Goal: Task Accomplishment & Management: Use online tool/utility

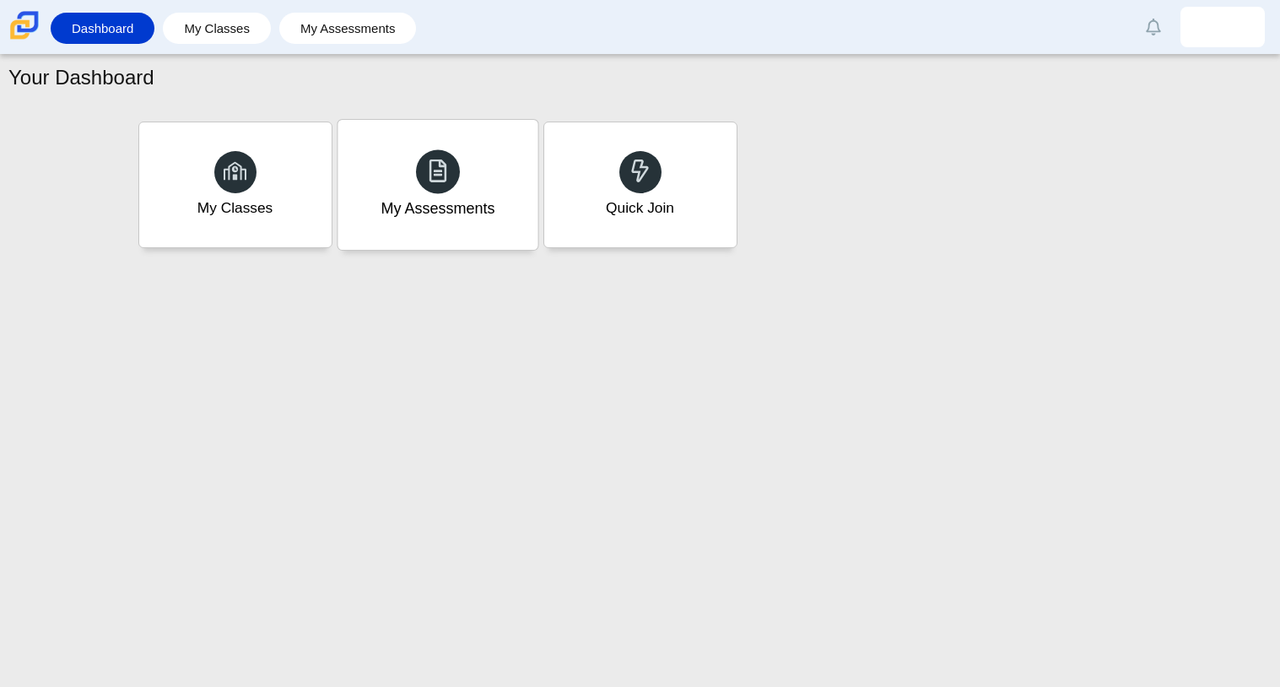
click at [436, 207] on div "My Assessments" at bounding box center [438, 208] width 114 height 22
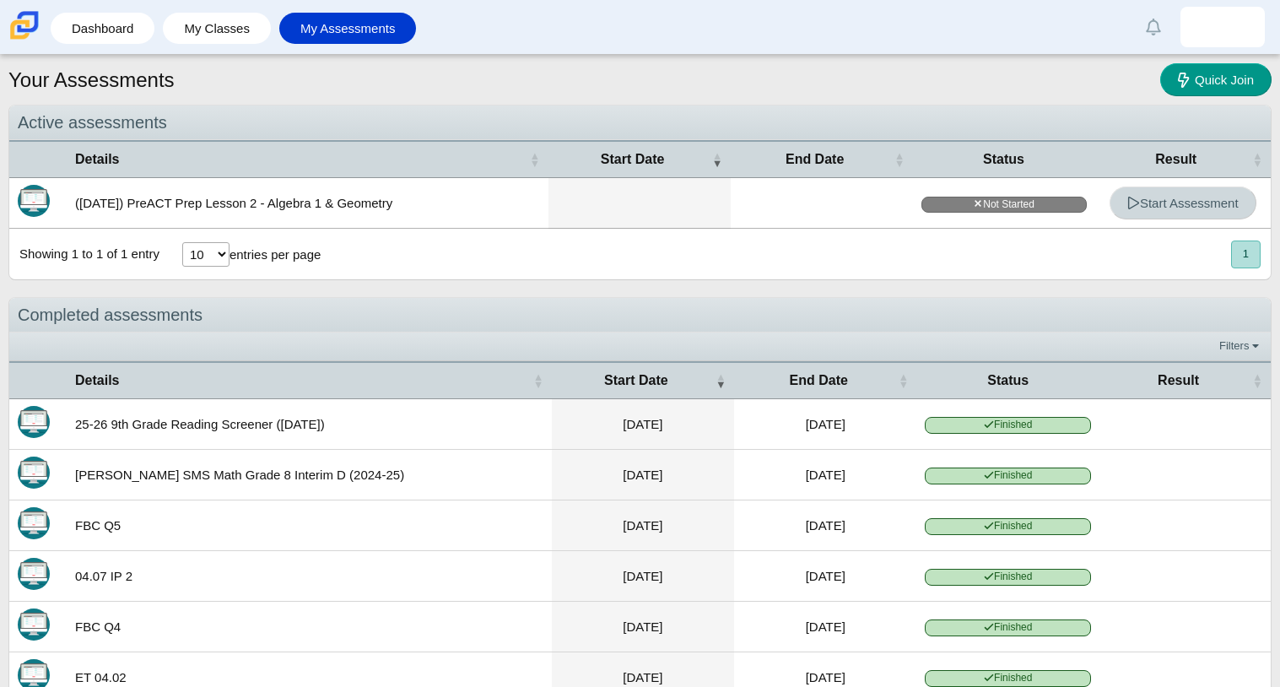
click at [1229, 196] on span "Start Assessment" at bounding box center [1182, 203] width 111 height 14
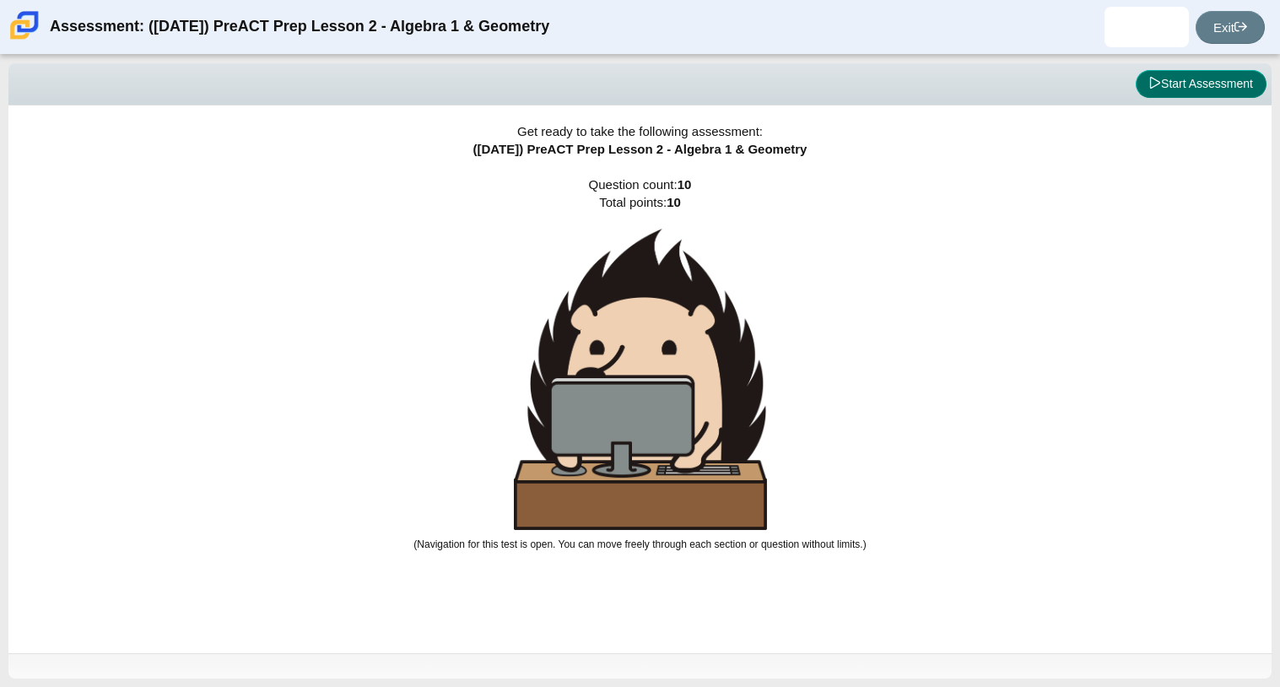
click at [1204, 86] on button "Start Assessment" at bounding box center [1201, 84] width 131 height 29
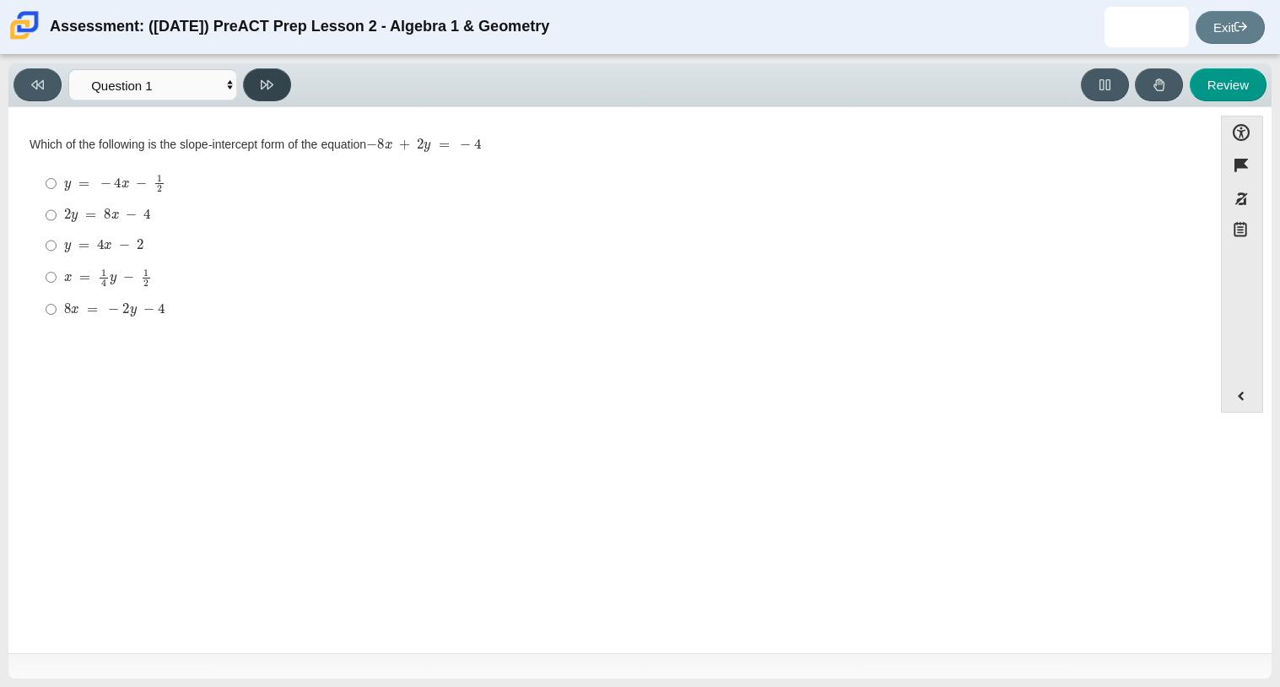
click at [282, 72] on button at bounding box center [267, 84] width 48 height 33
select select "ed62e223-81bd-4cbf-ab48-ab975844bd1f"
click at [51, 190] on input "8 3 8 thirds" at bounding box center [51, 183] width 11 height 33
radio input "true"
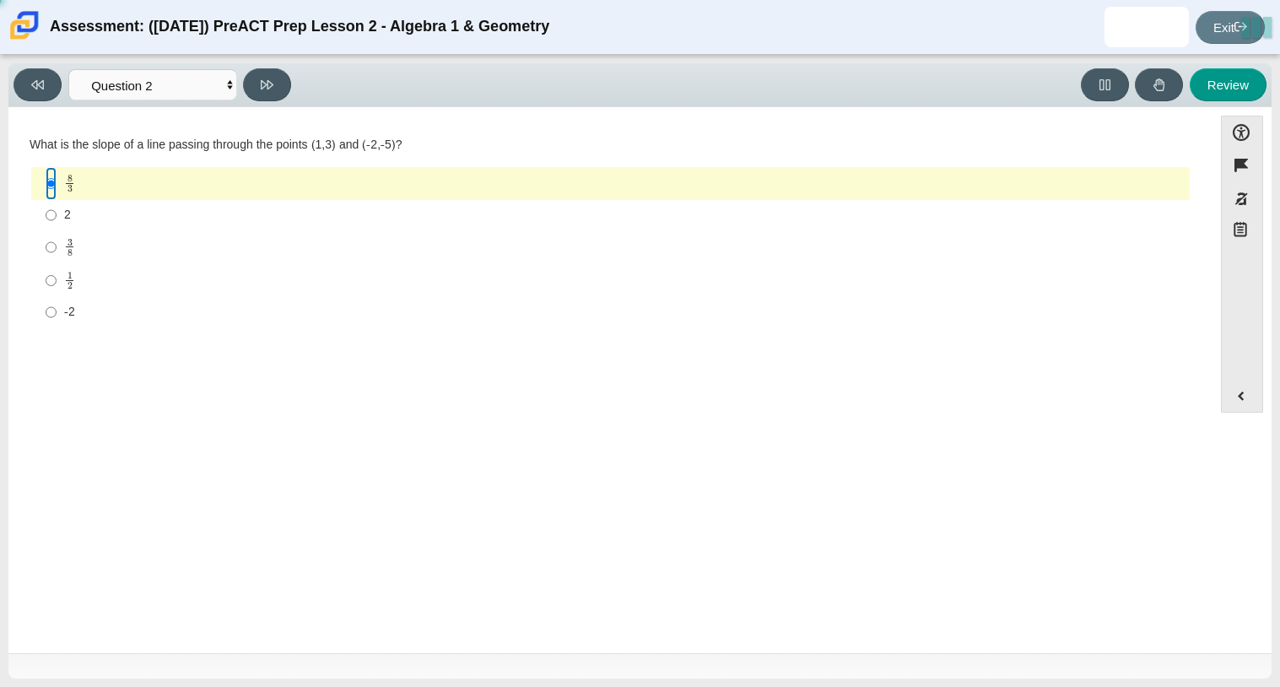
click at [54, 180] on input "8 3 8 thirds" at bounding box center [51, 183] width 11 height 33
click at [269, 93] on button at bounding box center [267, 84] width 48 height 33
select select "97f4f5fa-a52e-4fed-af51-565bfcdf47cb"
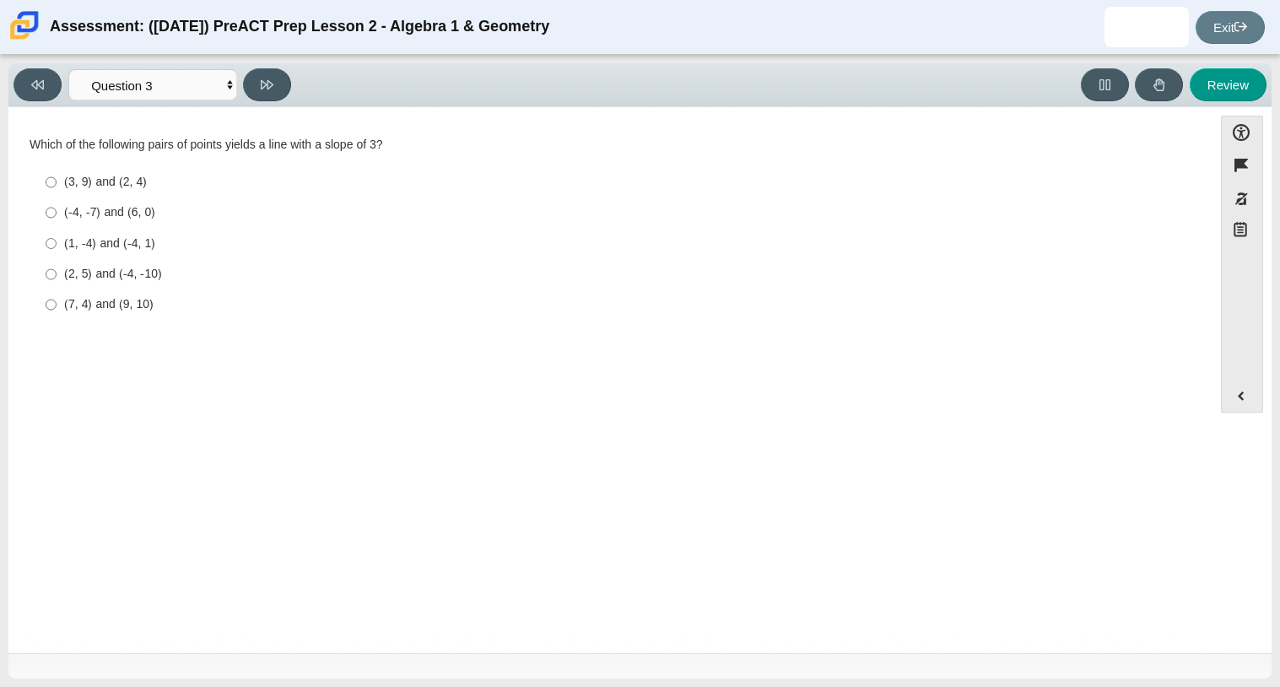
click at [146, 309] on div "(7, 4) and (9, 10)" at bounding box center [623, 304] width 1119 height 17
click at [57, 309] on input "(7, 4) and (9, 10) (7, 4) and (9, 10)" at bounding box center [51, 304] width 11 height 30
radio input "true"
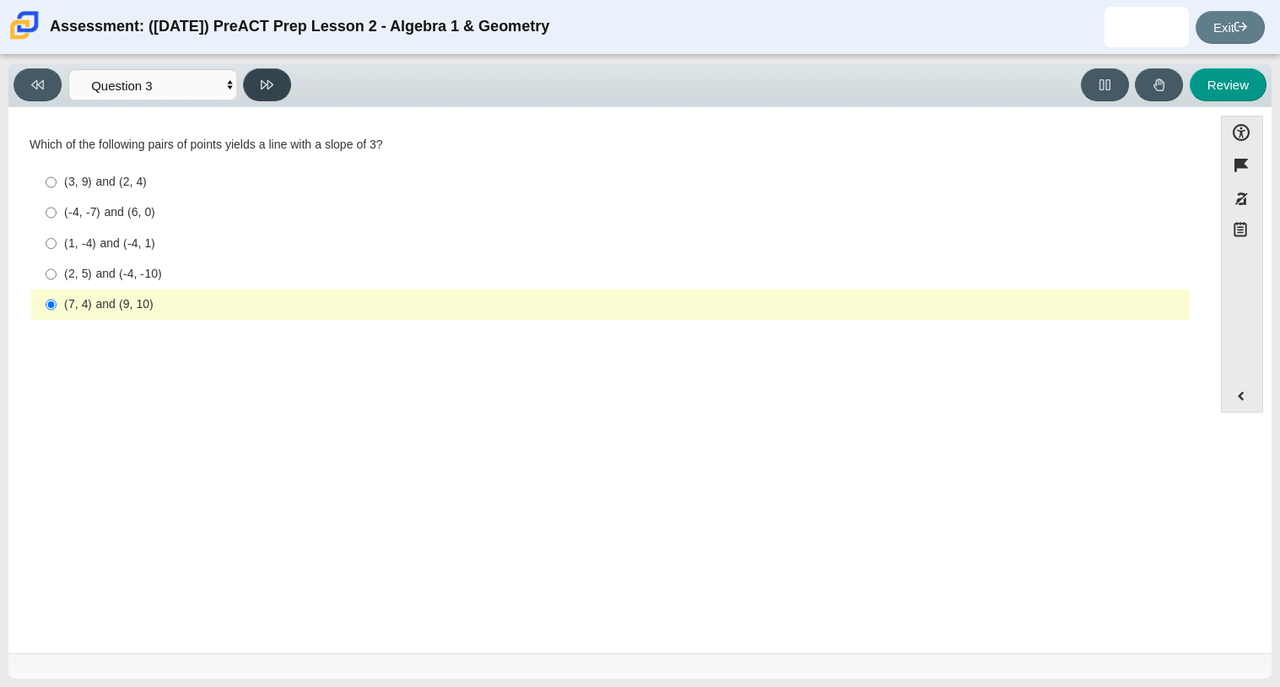
click at [253, 86] on button at bounding box center [267, 84] width 48 height 33
select select "89427bb7-e313-4f00-988f-8b8255897029"
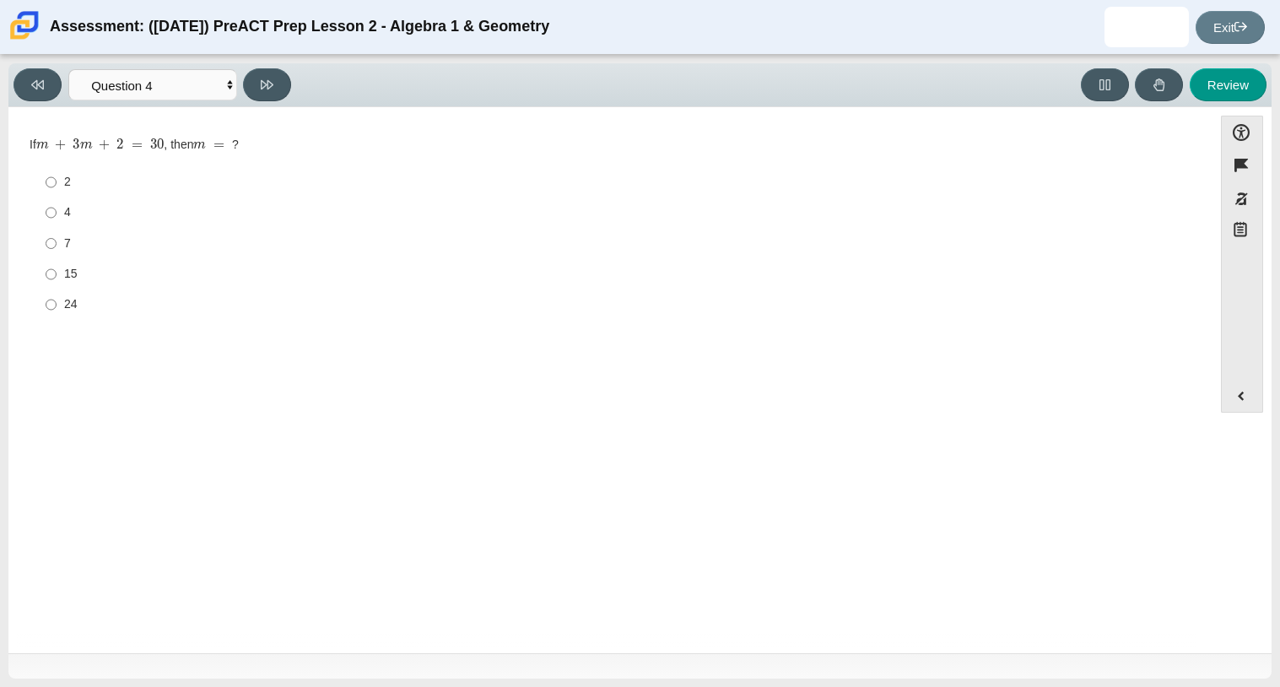
click at [67, 239] on div "7" at bounding box center [623, 243] width 1119 height 17
click at [57, 239] on input "7 7" at bounding box center [51, 243] width 11 height 30
radio input "true"
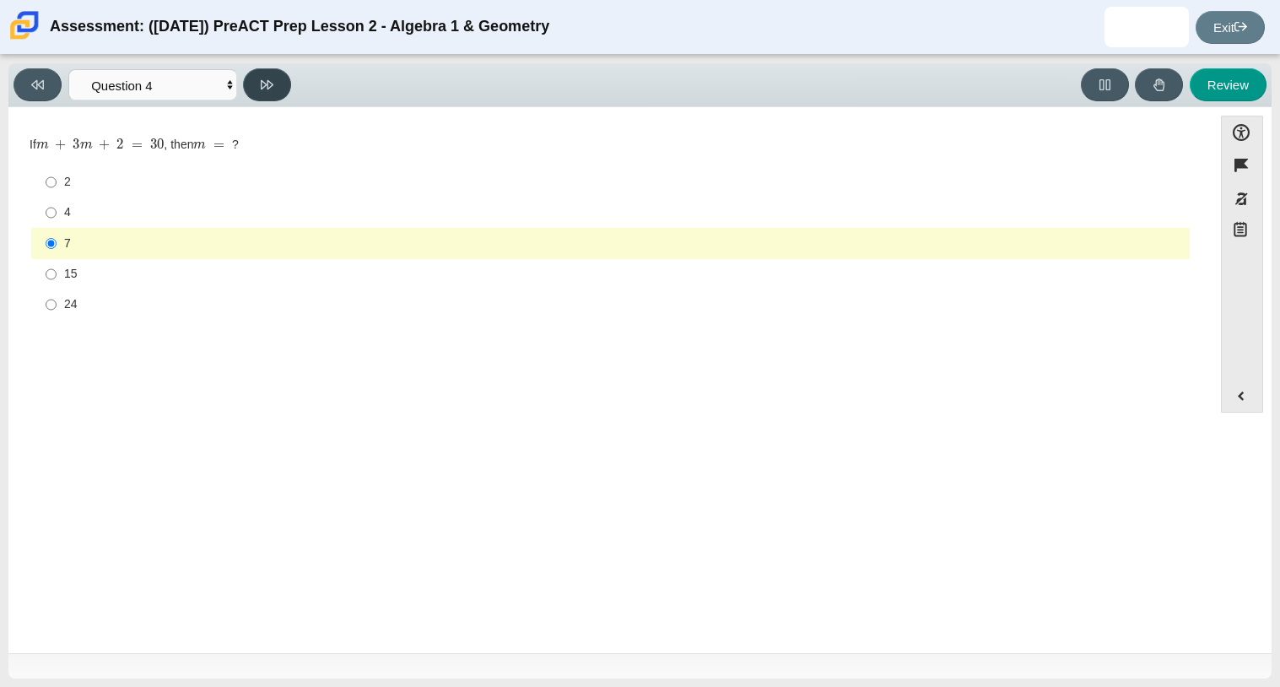
click at [258, 83] on button at bounding box center [267, 84] width 48 height 33
select select "489dcffd-4e6a-49cf-a9d6-ad1d4a911a4e"
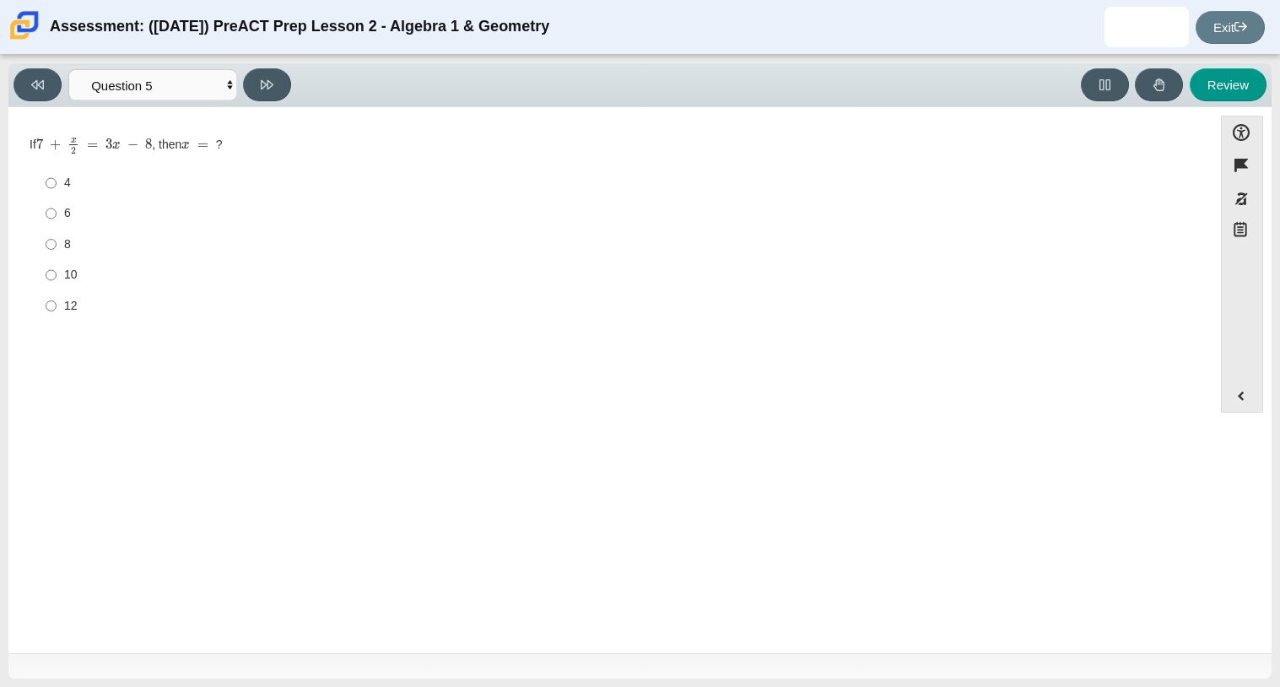
click at [57, 219] on label "6 6" at bounding box center [612, 213] width 1156 height 30
click at [57, 219] on input "6 6" at bounding box center [51, 213] width 11 height 30
radio input "true"
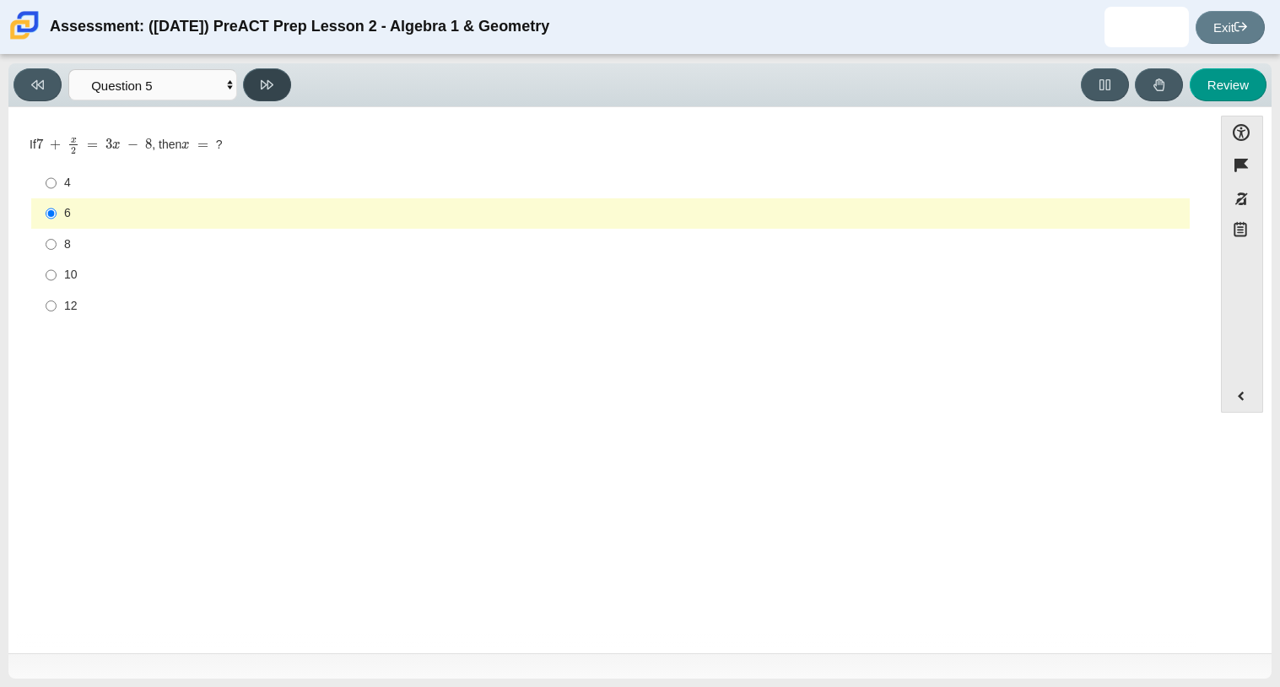
click at [266, 75] on button at bounding box center [267, 84] width 48 height 33
select select "210571de-36a6-4d8e-a361-ceff8ef801dc"
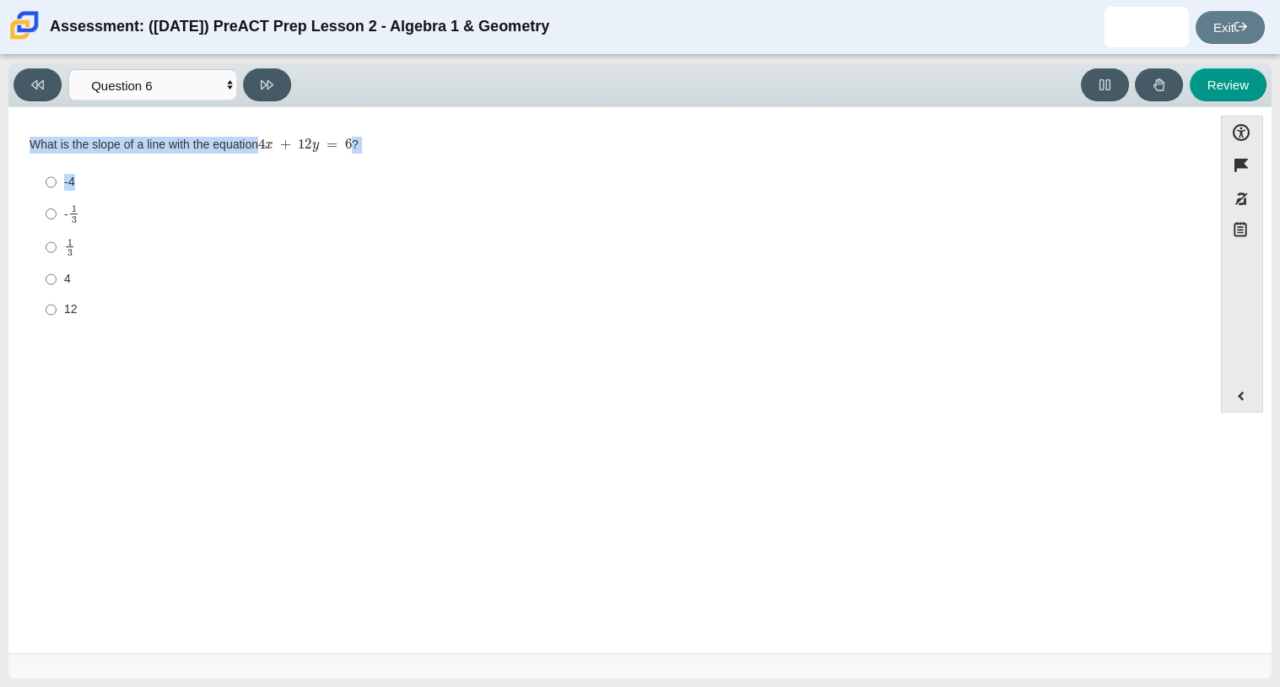
drag, startPoint x: 29, startPoint y: 145, endPoint x: 284, endPoint y: 194, distance: 260.3
click at [284, 194] on div "What is the slope of a line with the equation 4 x + 12 y = 6 ? Responses -4 -4 …" at bounding box center [611, 232] width 1162 height 190
click at [284, 194] on label "-4 -4" at bounding box center [612, 182] width 1156 height 30
click at [57, 194] on input "-4 -4" at bounding box center [51, 182] width 11 height 30
radio input "true"
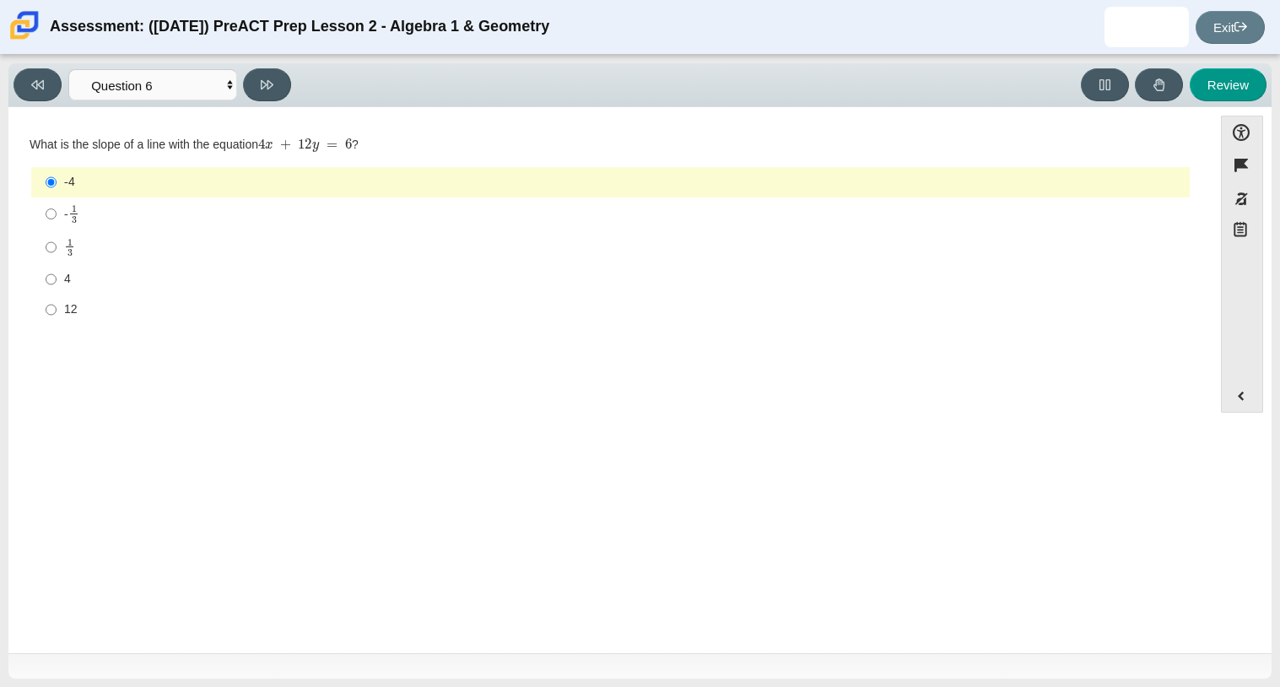
click at [284, 194] on label "-4 -4" at bounding box center [612, 182] width 1156 height 30
click at [57, 194] on input "-4 -4" at bounding box center [51, 182] width 11 height 30
click at [89, 222] on div "- 1 3" at bounding box center [623, 213] width 1119 height 19
click at [57, 222] on input "- 1 3 -1 third" at bounding box center [51, 213] width 11 height 33
radio input "true"
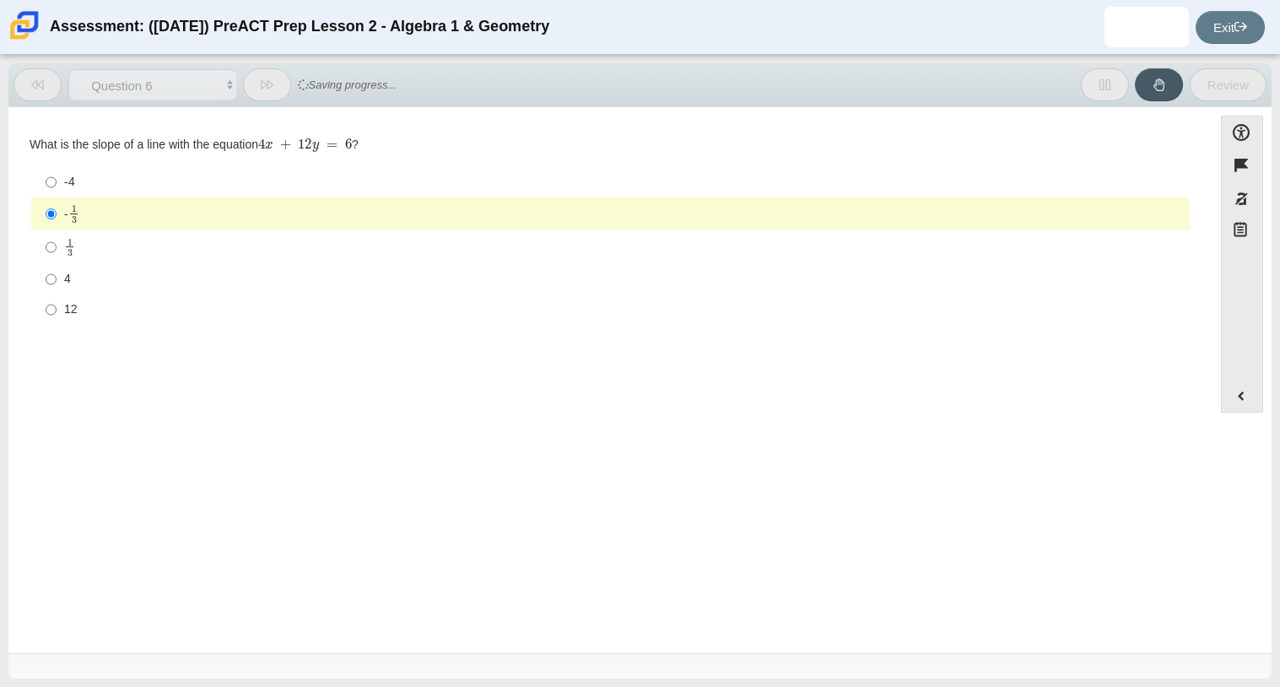
click at [113, 250] on div "1 3" at bounding box center [623, 247] width 1119 height 19
click at [57, 250] on input "1 3 1 third" at bounding box center [51, 246] width 11 height 33
radio input "true"
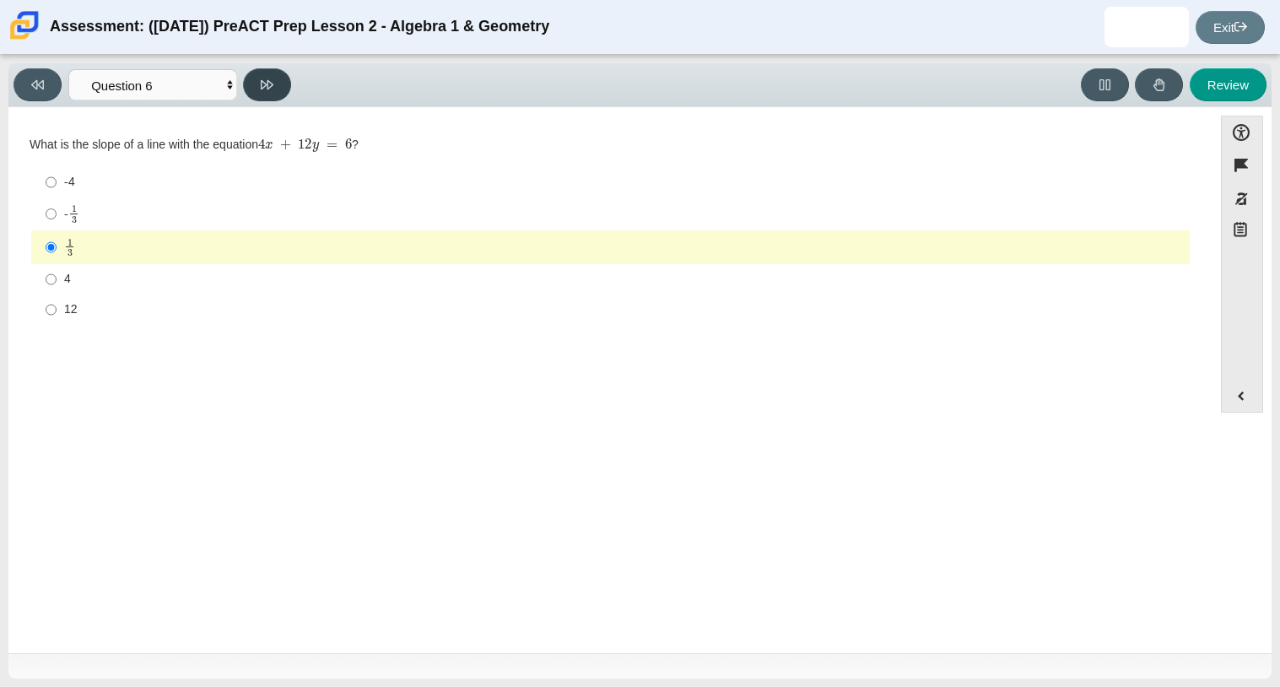
click at [264, 90] on button at bounding box center [267, 84] width 48 height 33
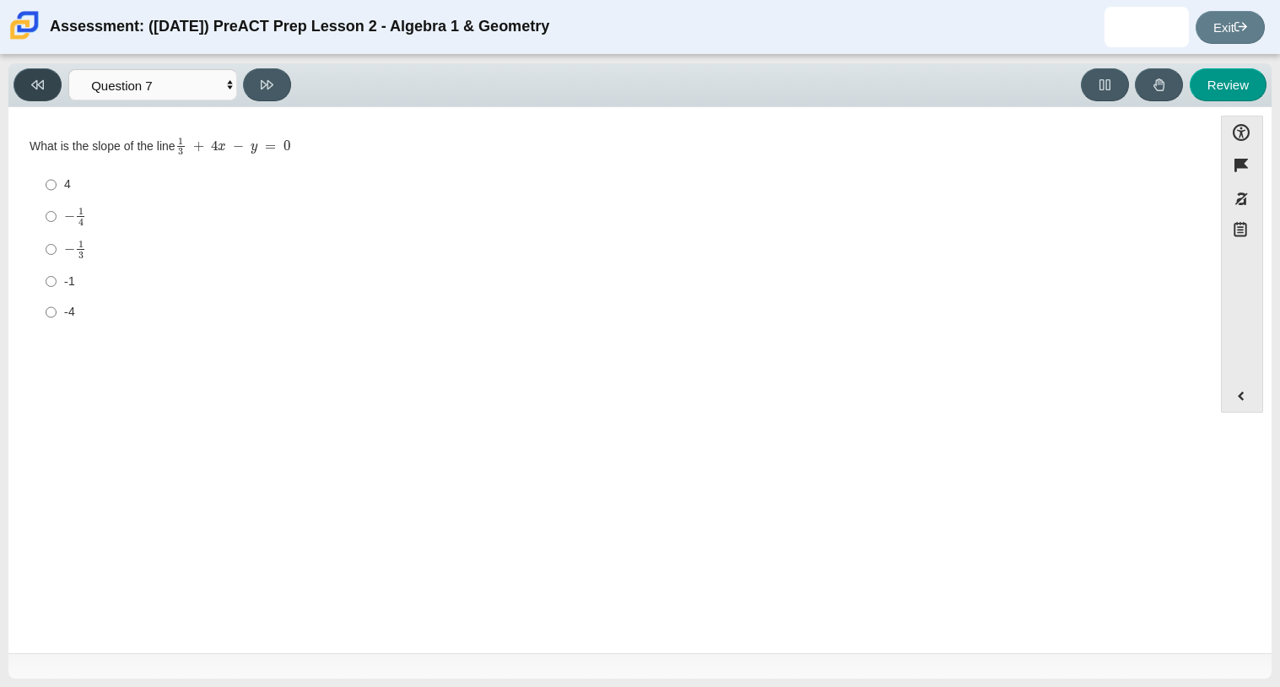
click at [58, 84] on button at bounding box center [37, 84] width 48 height 33
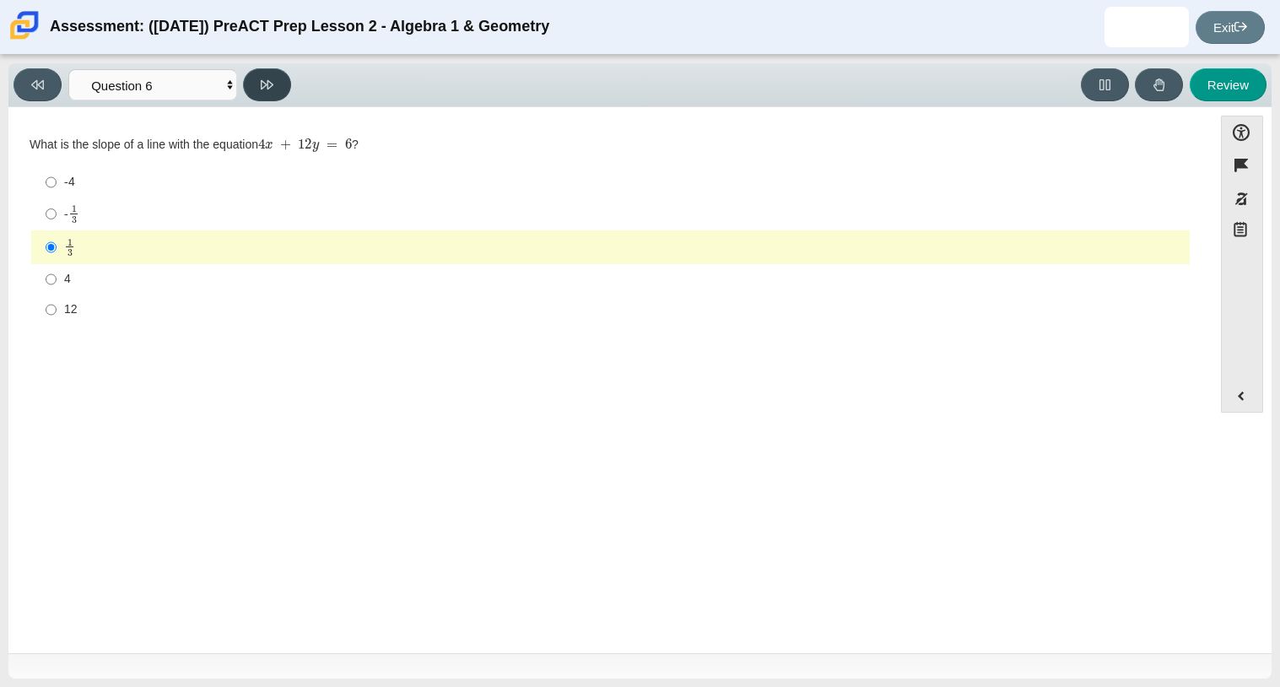
click at [264, 85] on icon at bounding box center [267, 84] width 13 height 9
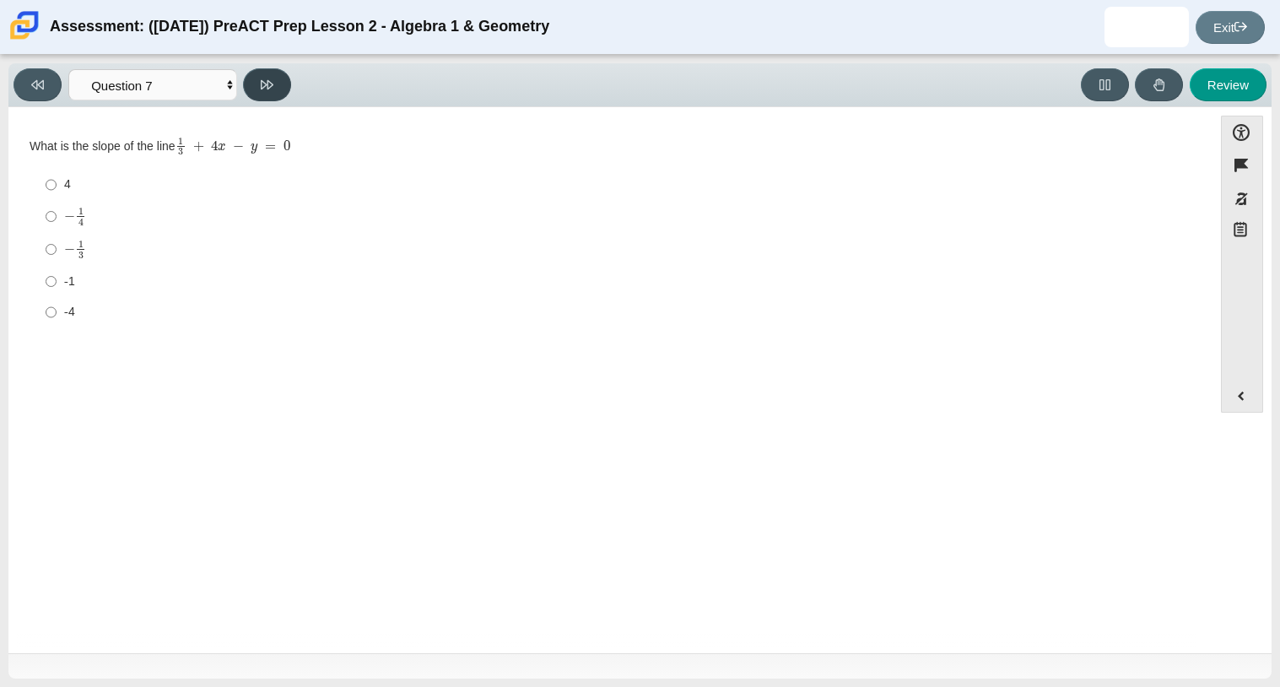
click at [273, 73] on button at bounding box center [267, 84] width 48 height 33
click at [270, 78] on icon at bounding box center [267, 84] width 13 height 13
select select "14773eaf-2ca1-47ae-afe7-a624a56f34b3"
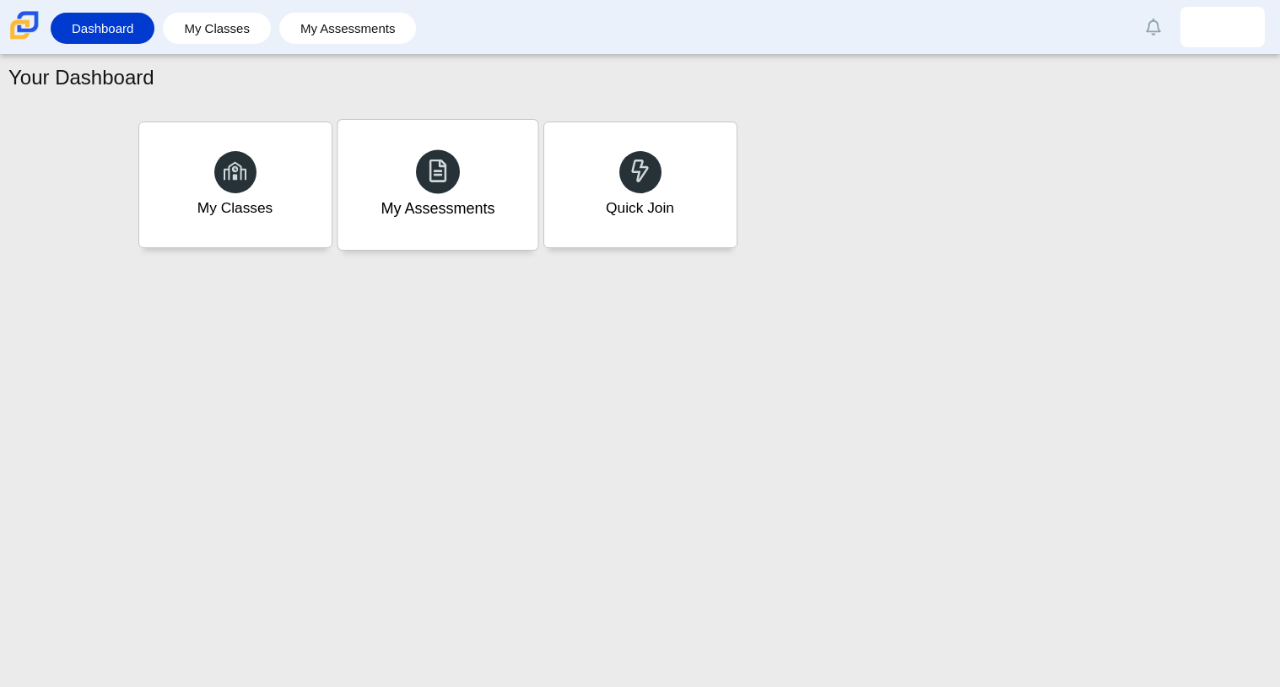
click at [451, 169] on div at bounding box center [438, 171] width 44 height 44
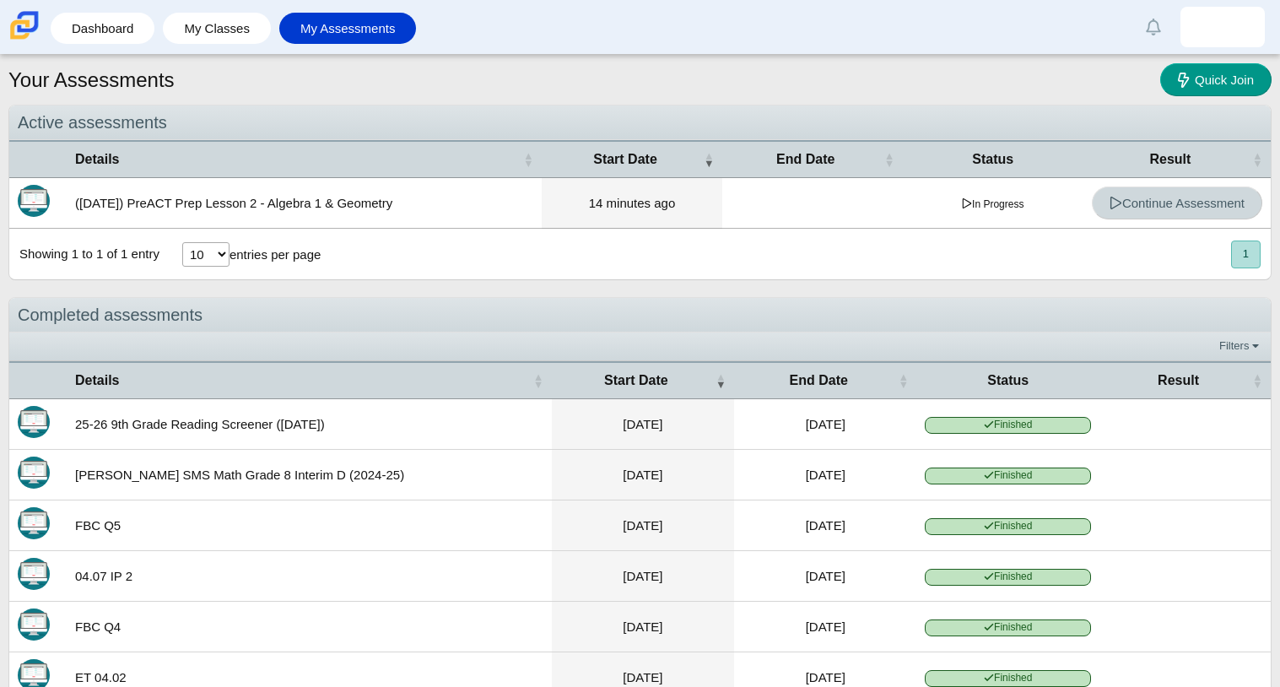
click at [1160, 208] on span "Continue Assessment" at bounding box center [1177, 203] width 135 height 14
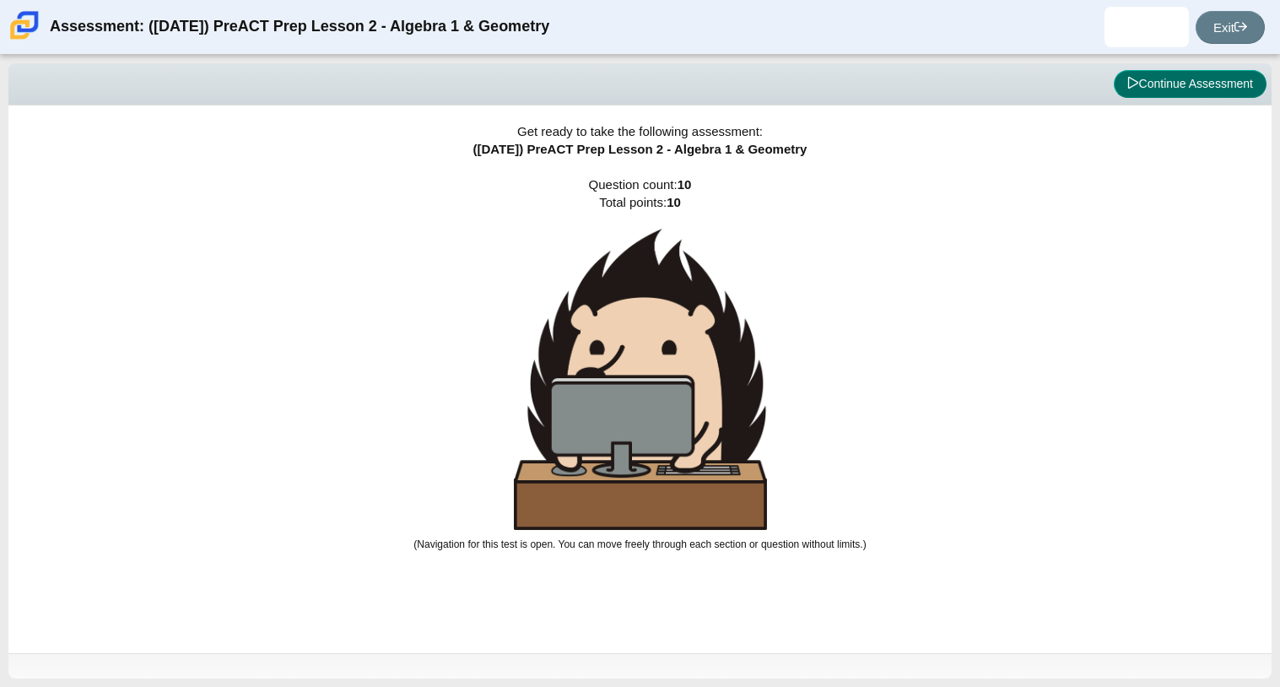
click at [1139, 78] on button "Continue Assessment" at bounding box center [1190, 84] width 153 height 29
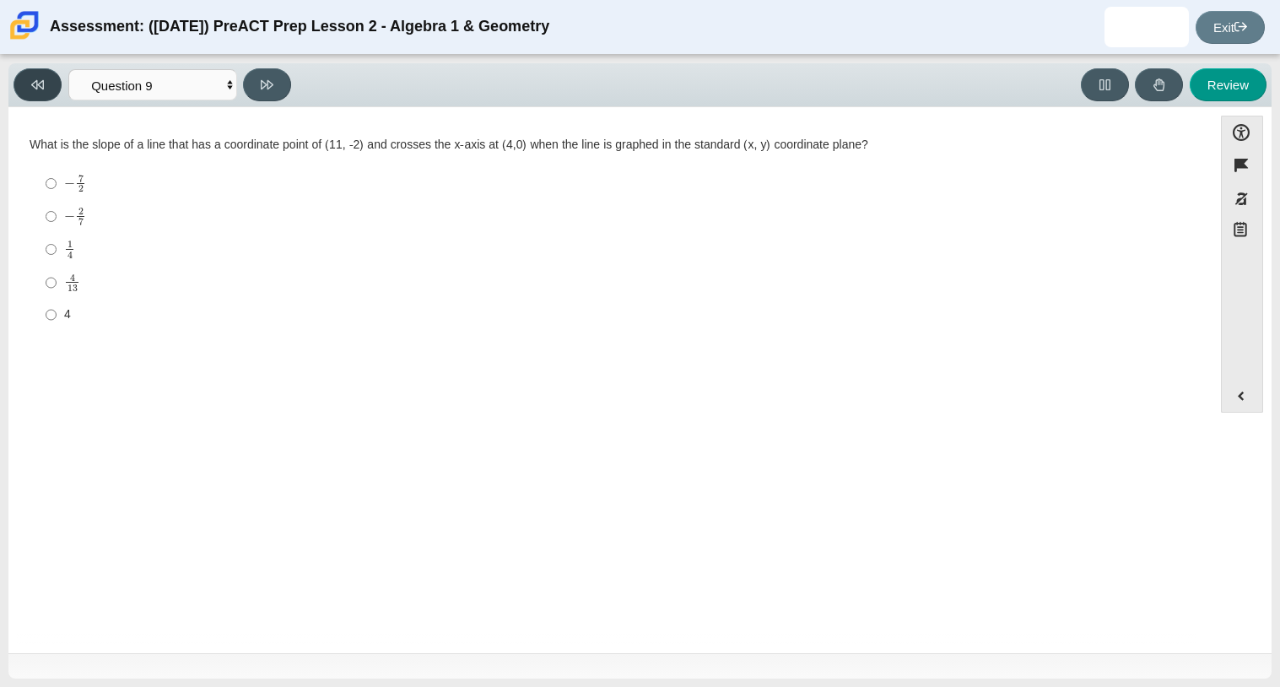
click at [31, 81] on icon at bounding box center [37, 84] width 13 height 13
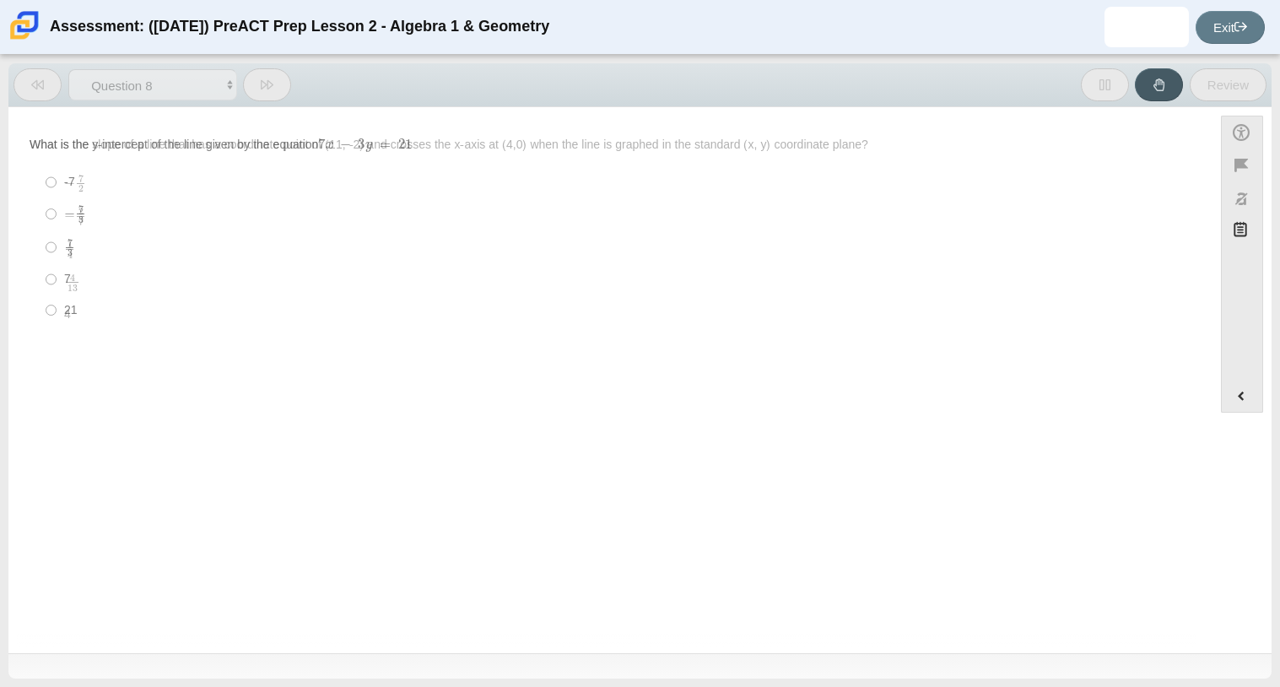
click at [31, 81] on icon at bounding box center [37, 84] width 13 height 13
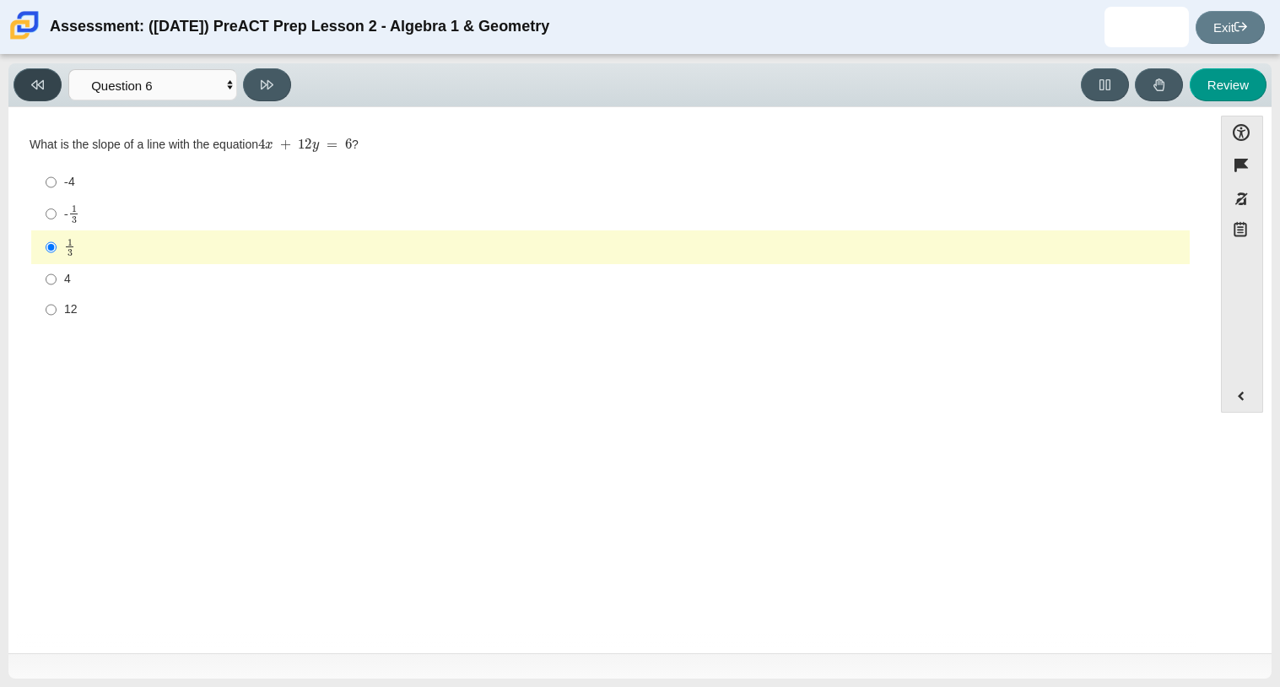
click at [31, 81] on icon at bounding box center [37, 84] width 13 height 13
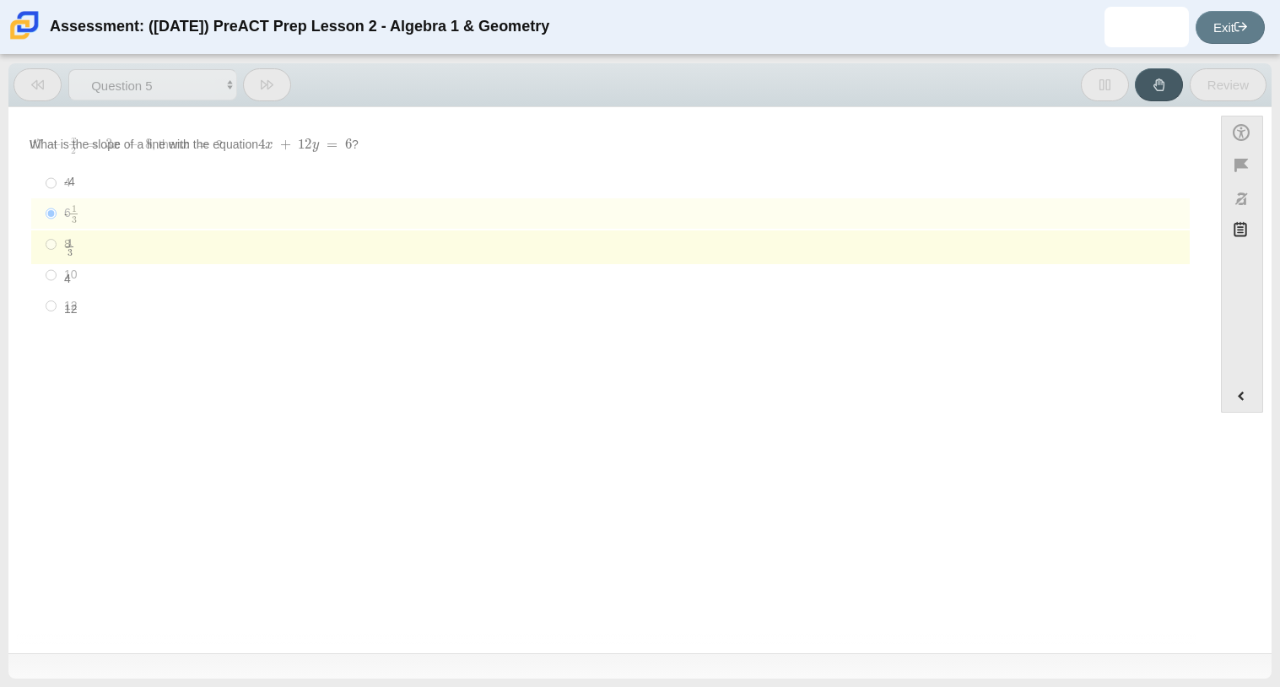
click at [31, 81] on icon at bounding box center [37, 84] width 13 height 13
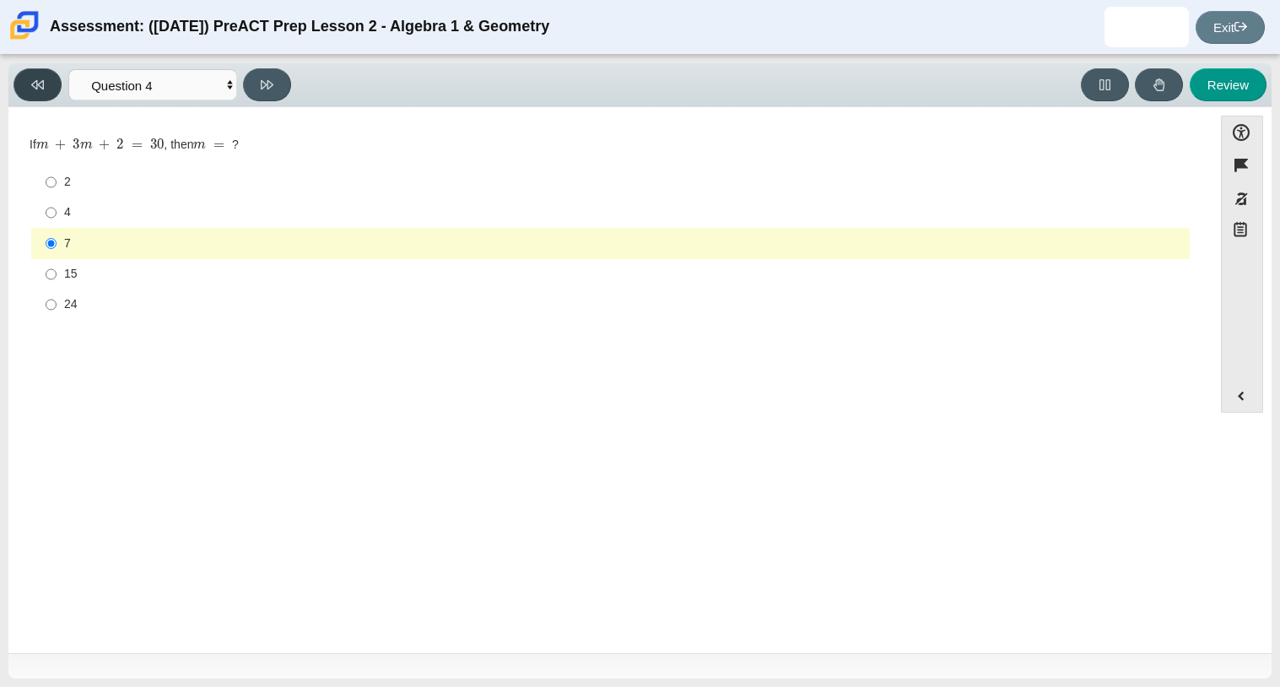
click at [31, 81] on icon at bounding box center [37, 84] width 13 height 13
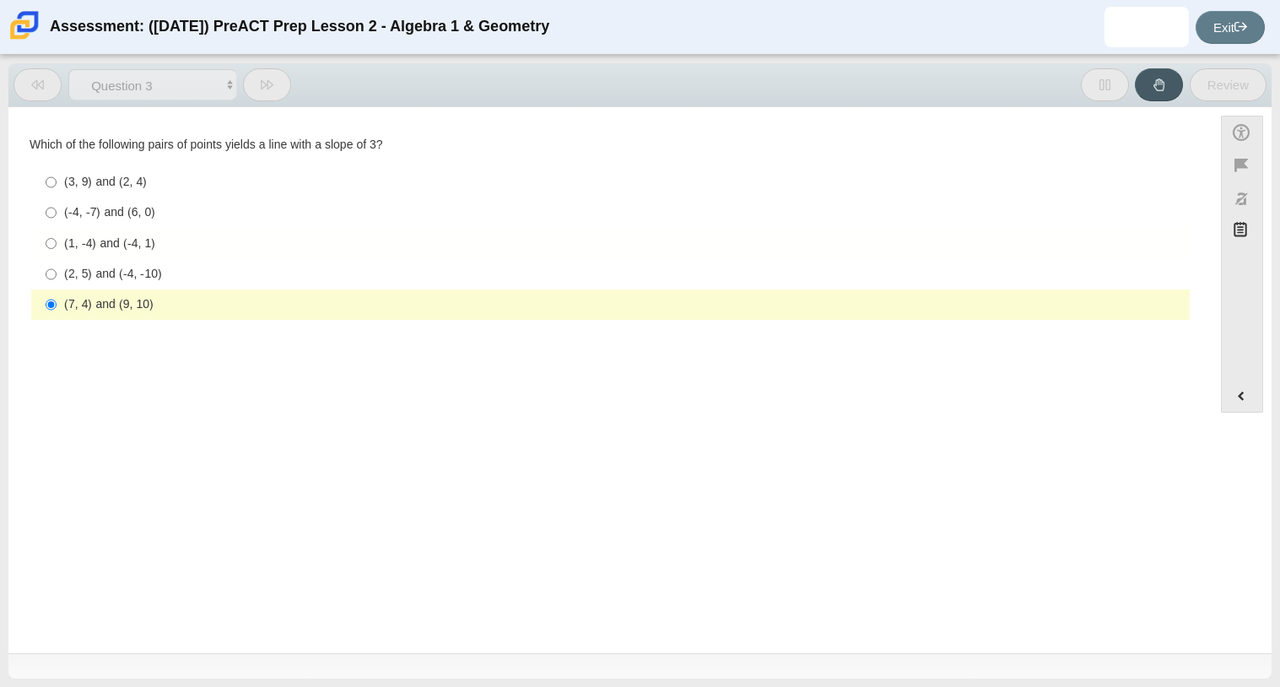
click at [31, 81] on icon at bounding box center [37, 84] width 13 height 13
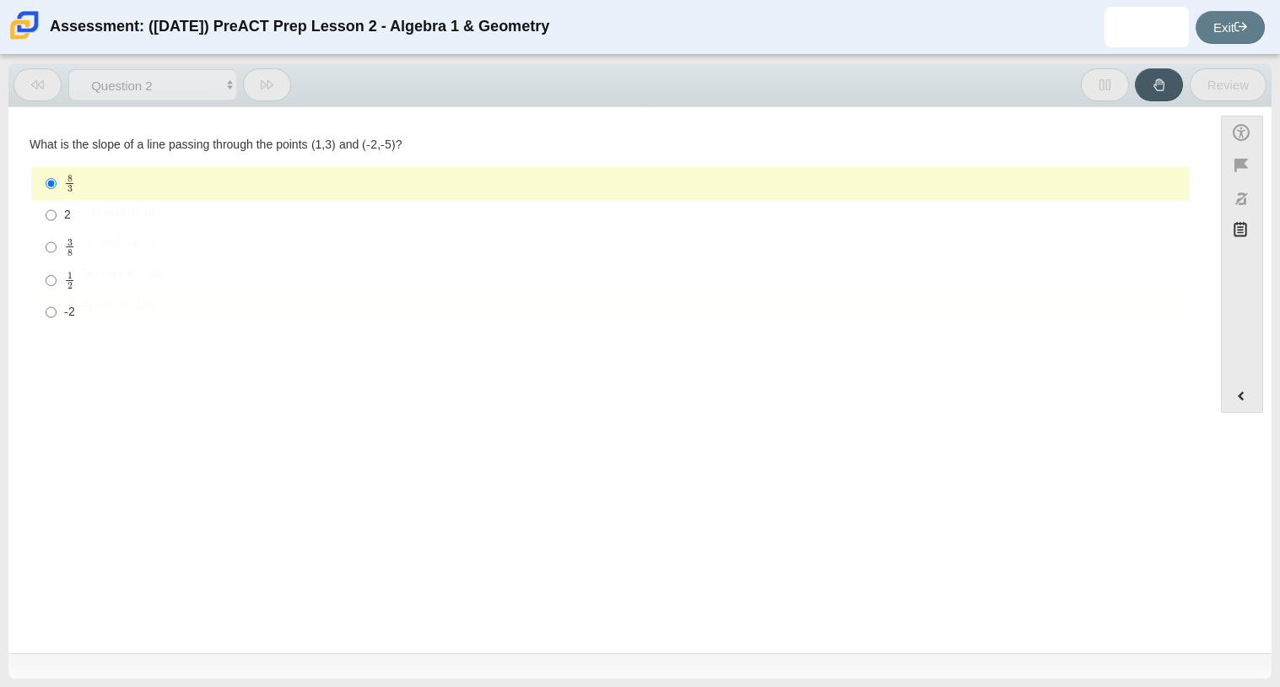
click at [31, 81] on icon at bounding box center [37, 84] width 13 height 13
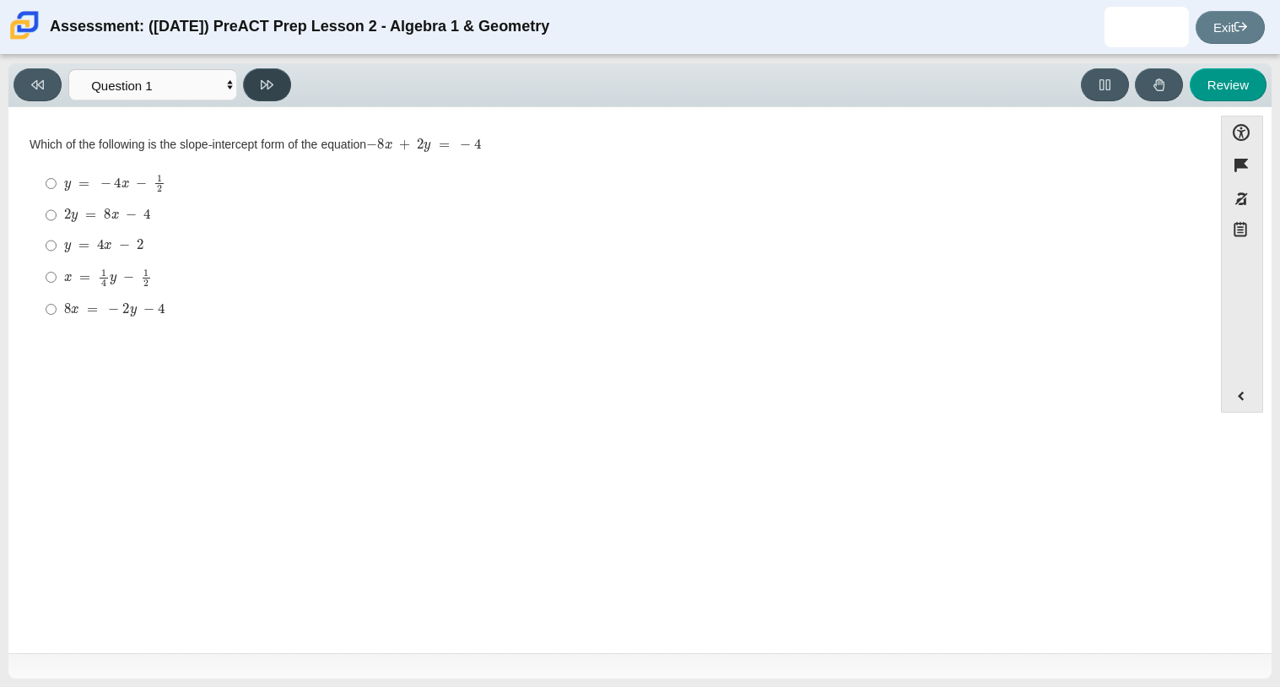
click at [270, 83] on icon at bounding box center [267, 84] width 13 height 13
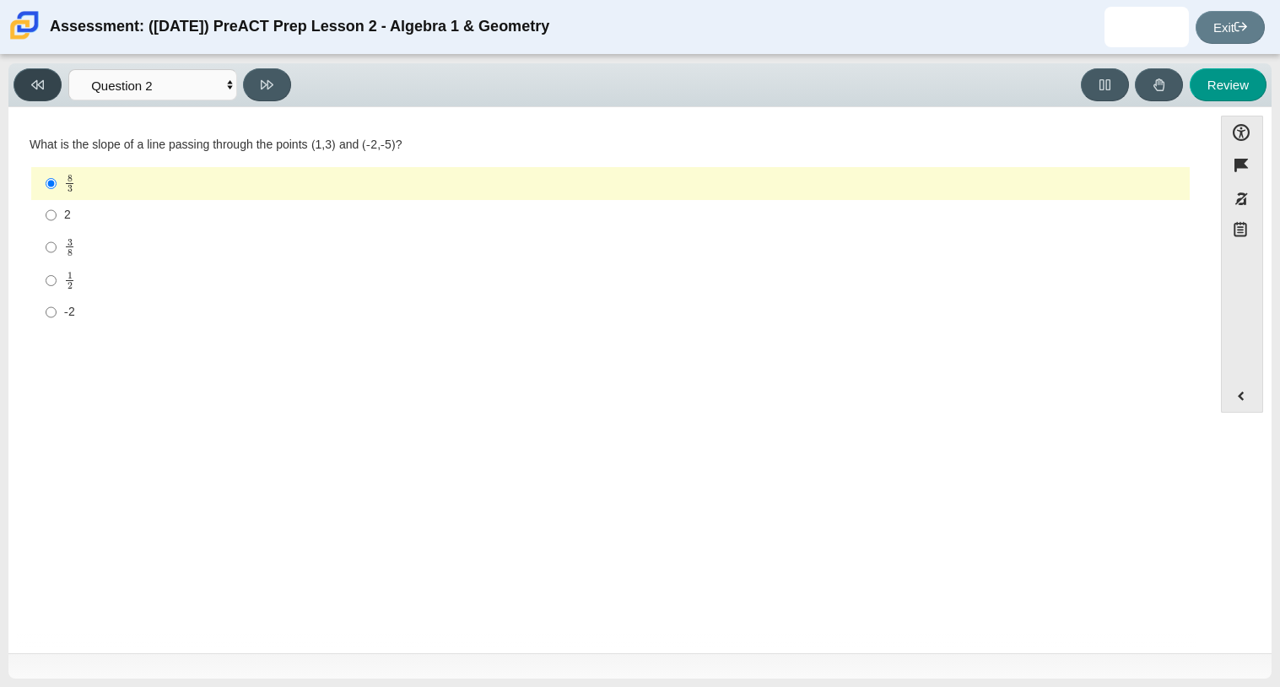
click at [37, 91] on button at bounding box center [37, 84] width 48 height 33
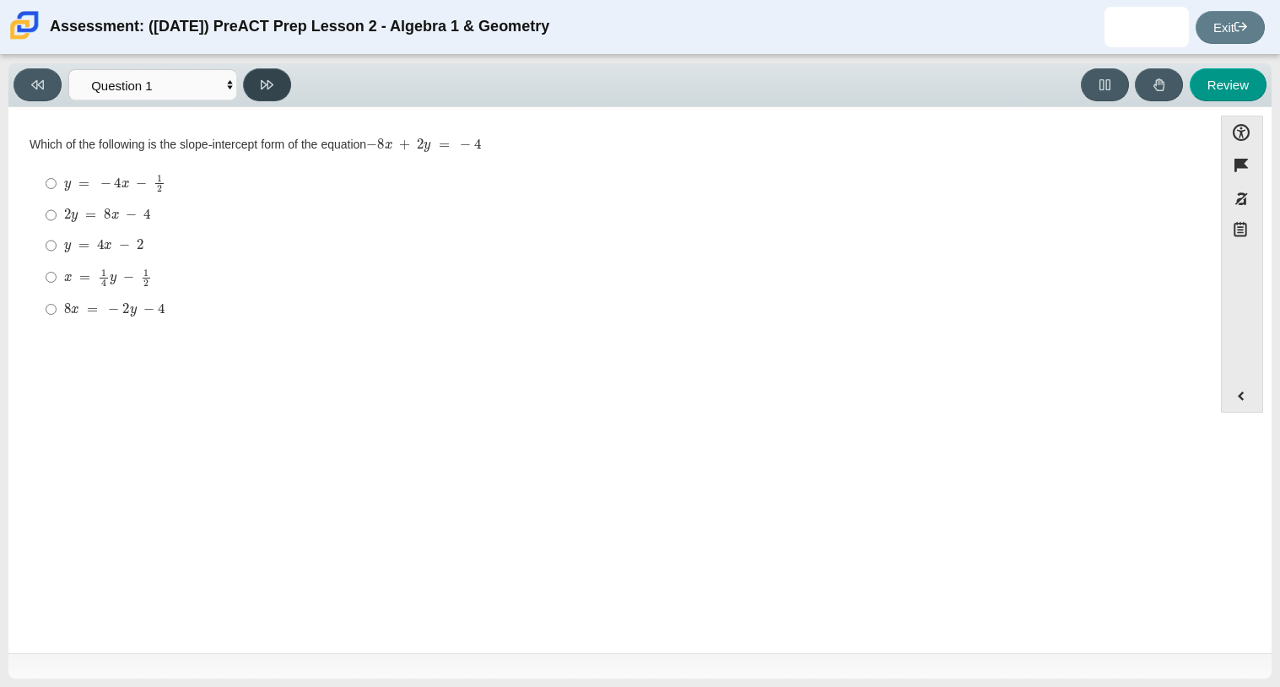
click at [282, 83] on button at bounding box center [267, 84] width 48 height 33
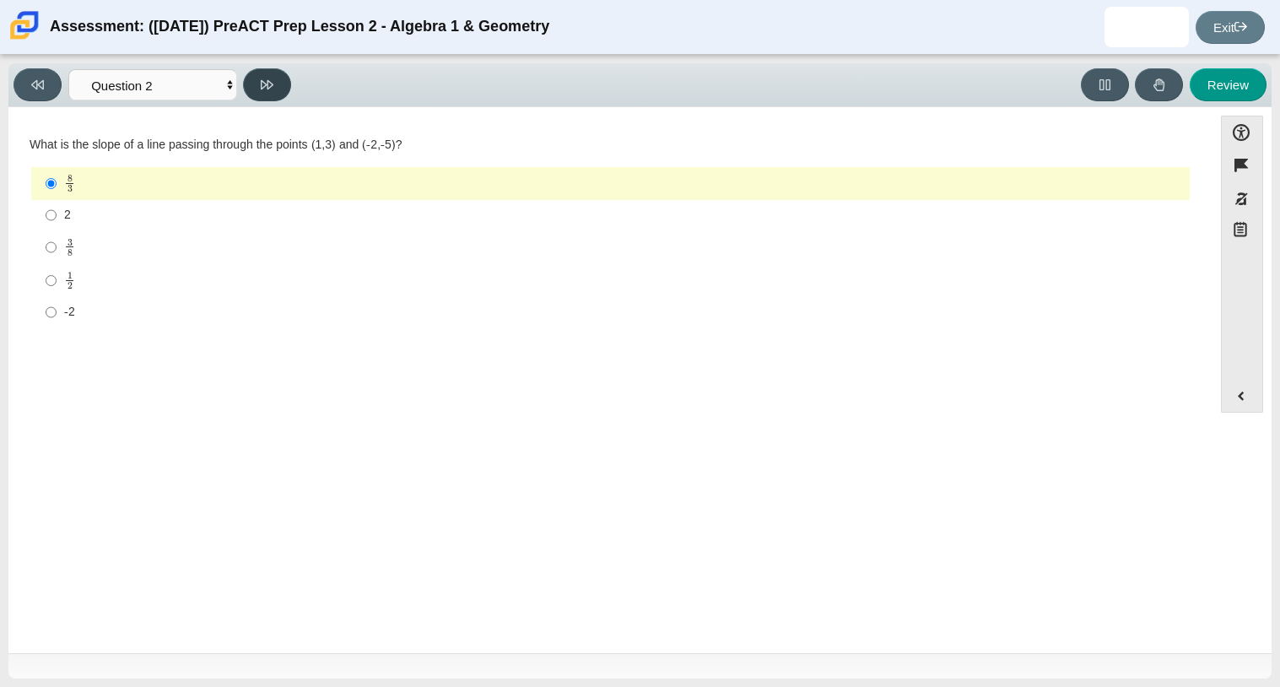
click at [256, 84] on button at bounding box center [267, 84] width 48 height 33
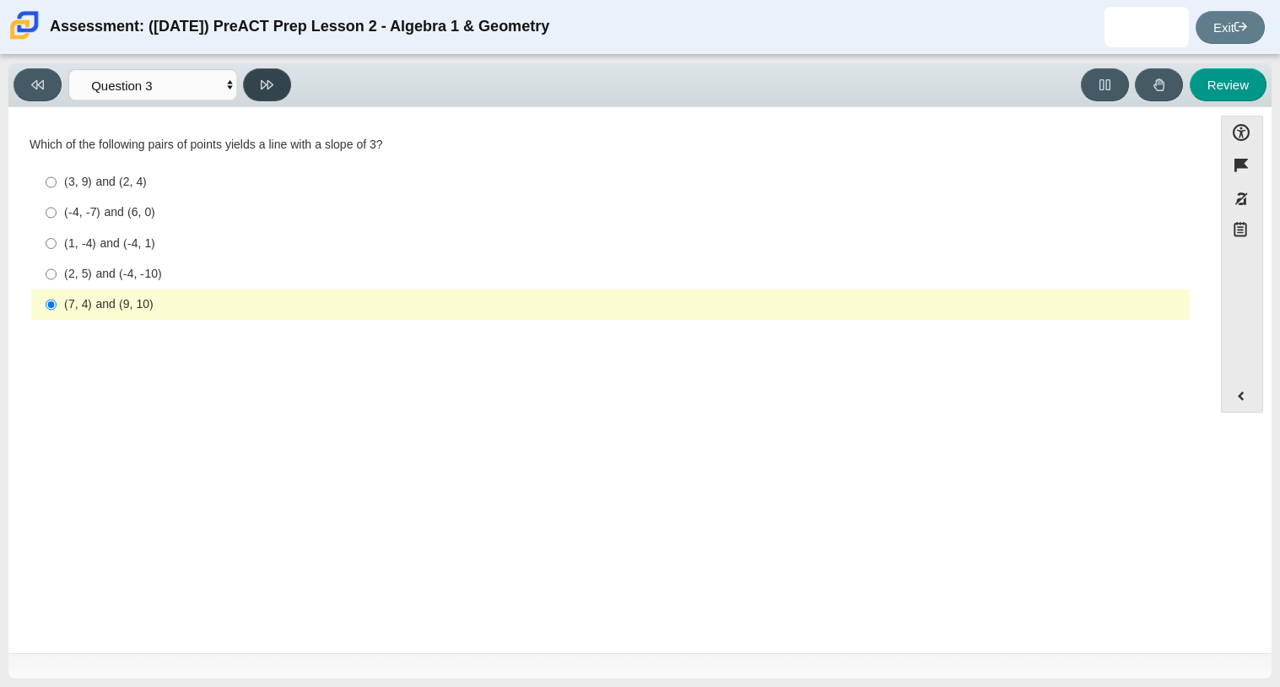
click at [257, 85] on button at bounding box center [267, 84] width 48 height 33
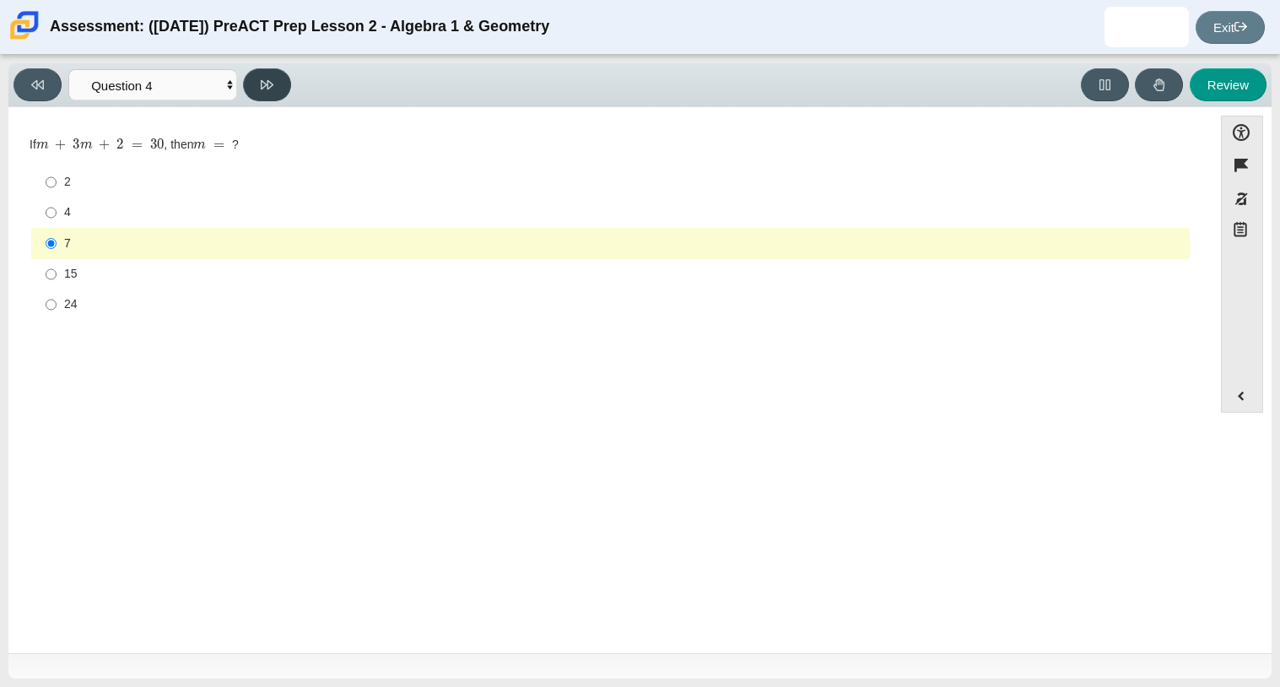
click at [257, 85] on button at bounding box center [267, 84] width 48 height 33
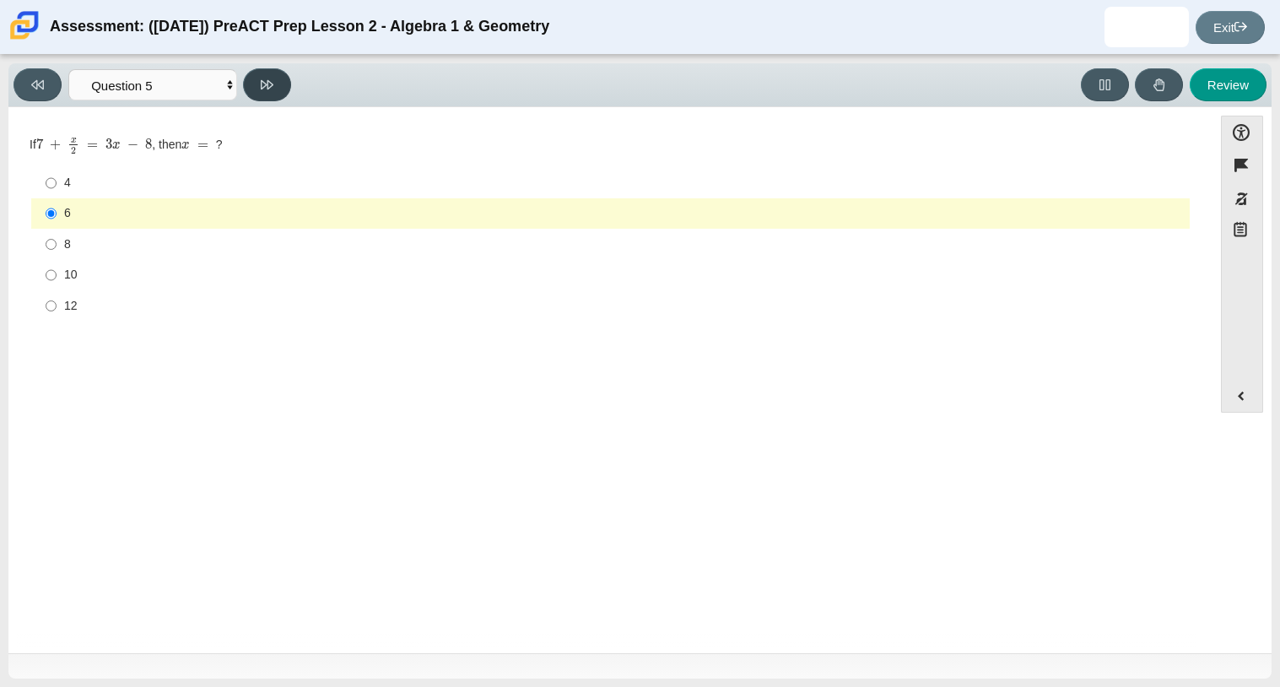
click at [248, 94] on button at bounding box center [267, 84] width 48 height 33
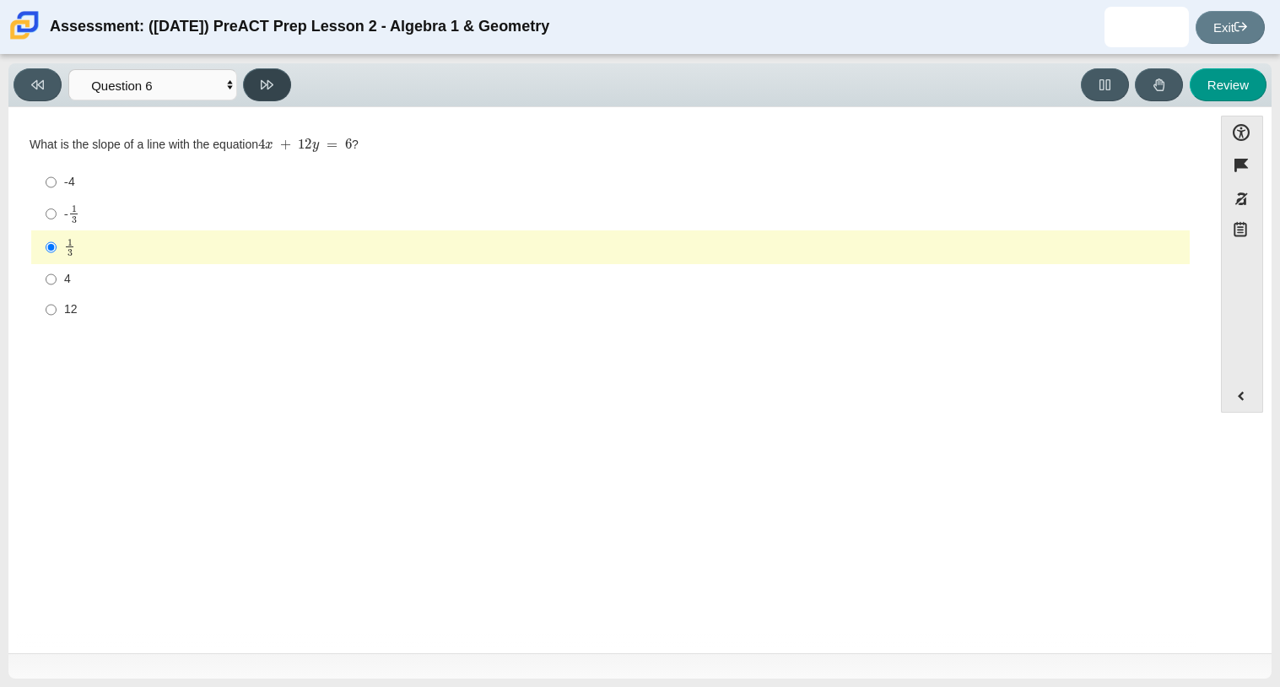
click at [251, 90] on button at bounding box center [267, 84] width 48 height 33
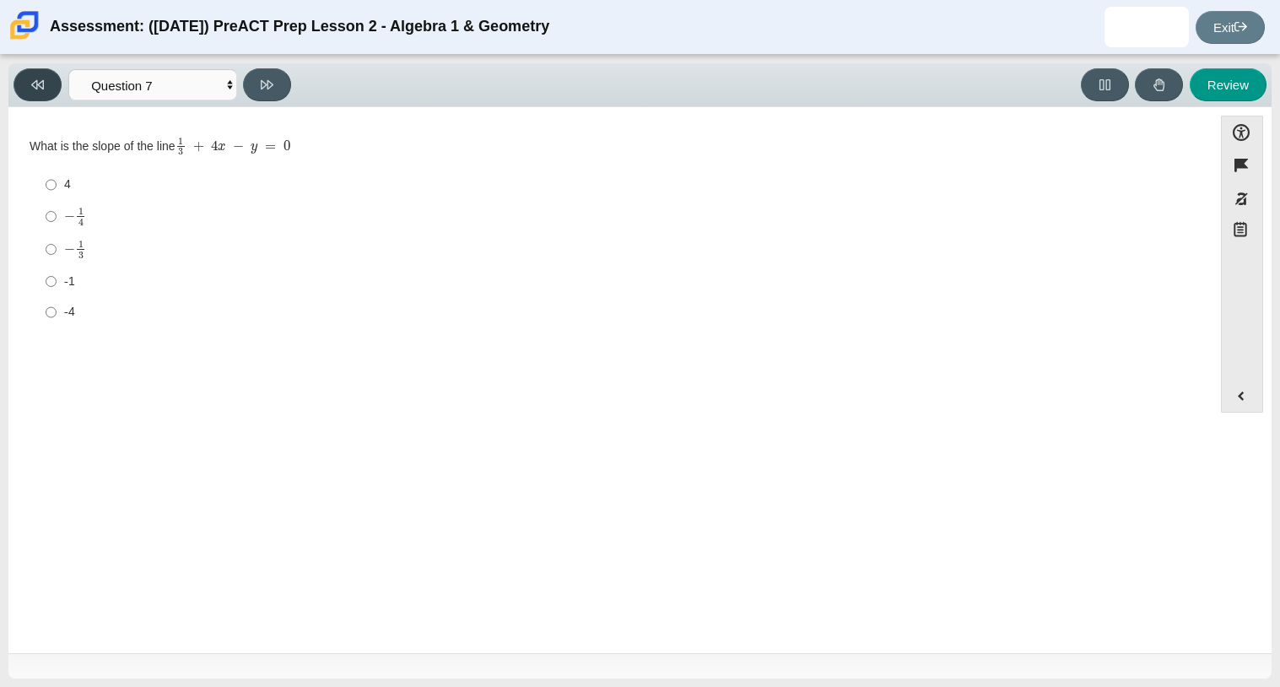
click at [47, 92] on button at bounding box center [37, 84] width 48 height 33
select select "210571de-36a6-4d8e-a361-ceff8ef801dc"
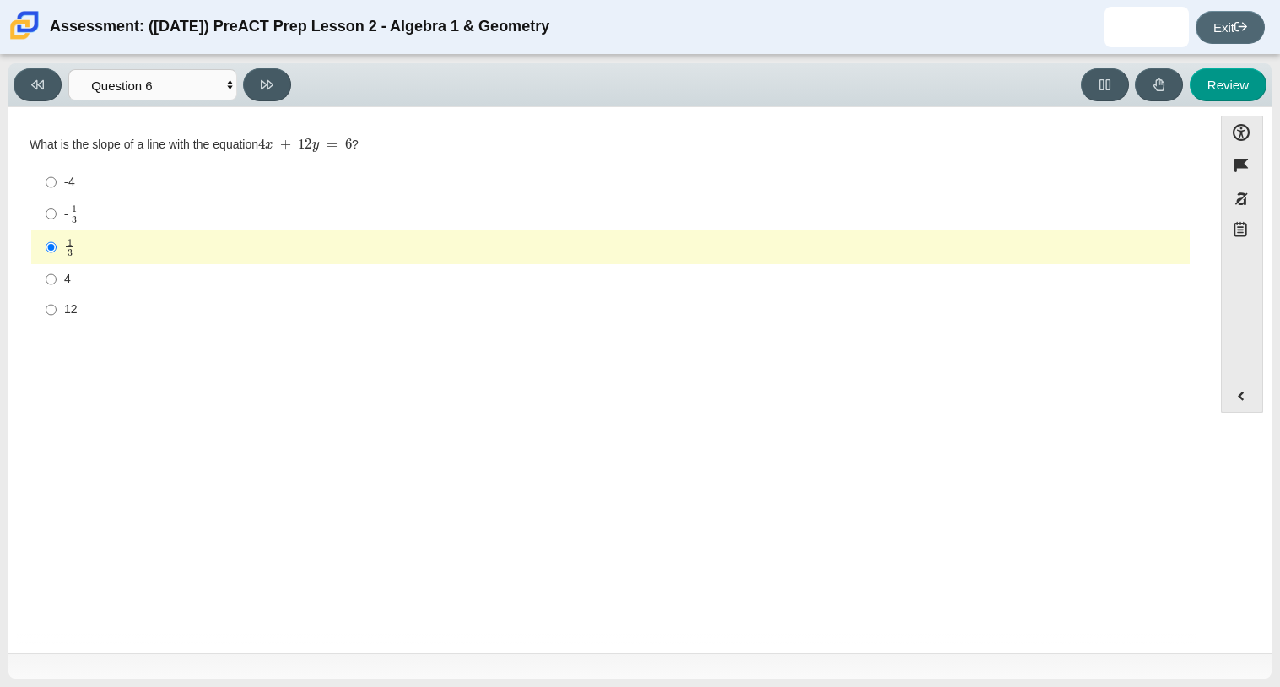
click at [1220, 11] on link "Exit" at bounding box center [1230, 27] width 69 height 33
